Goal: Transaction & Acquisition: Purchase product/service

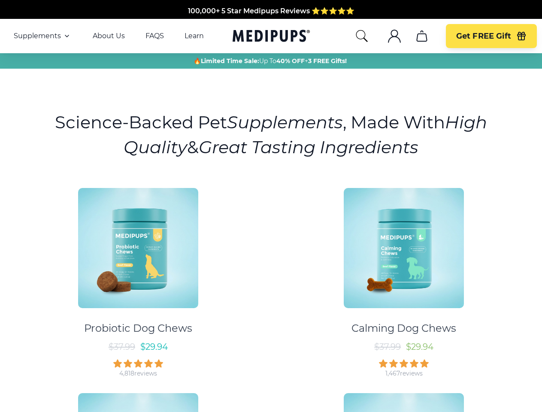
click at [271, 206] on div "Probiotic Dog Chews $ 37.99 $ 29.94 4,818 reviews Calming Dog Chews $ 37.99 $ 2…" at bounding box center [271, 381] width 532 height 403
click at [42, 36] on span "Supplements" at bounding box center [37, 36] width 47 height 9
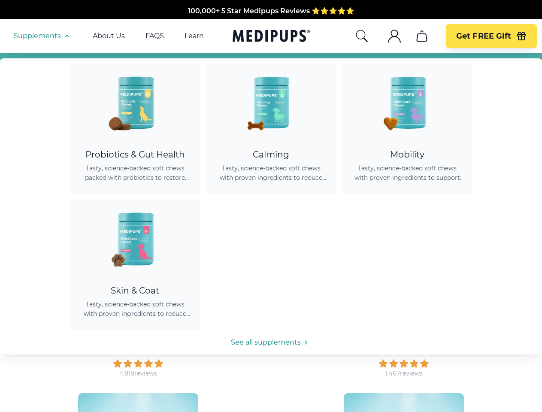
click at [66, 36] on icon "button" at bounding box center [67, 36] width 10 height 10
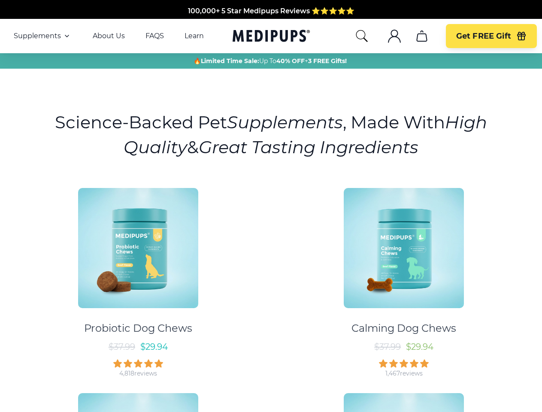
click at [361, 36] on icon "search" at bounding box center [362, 36] width 14 height 14
click at [394, 36] on icon ".cls-1{fill:none;stroke:currentColor;stroke-miterlimit:10;stroke-width:1.5px;}" at bounding box center [395, 36] width 14 height 14
click at [422, 36] on icon "cart" at bounding box center [422, 36] width 14 height 14
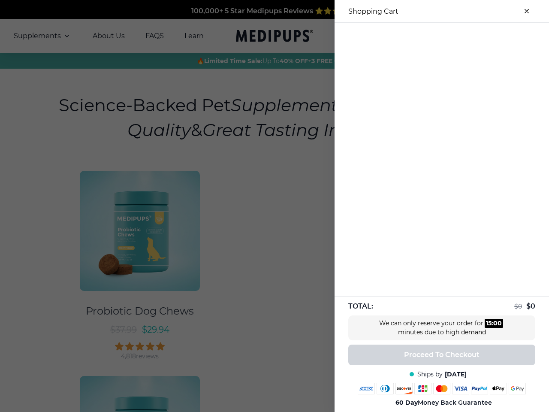
click at [422, 36] on div at bounding box center [442, 30] width 215 height 14
click at [491, 36] on div at bounding box center [442, 30] width 215 height 14
